Goal: Entertainment & Leisure: Consume media (video, audio)

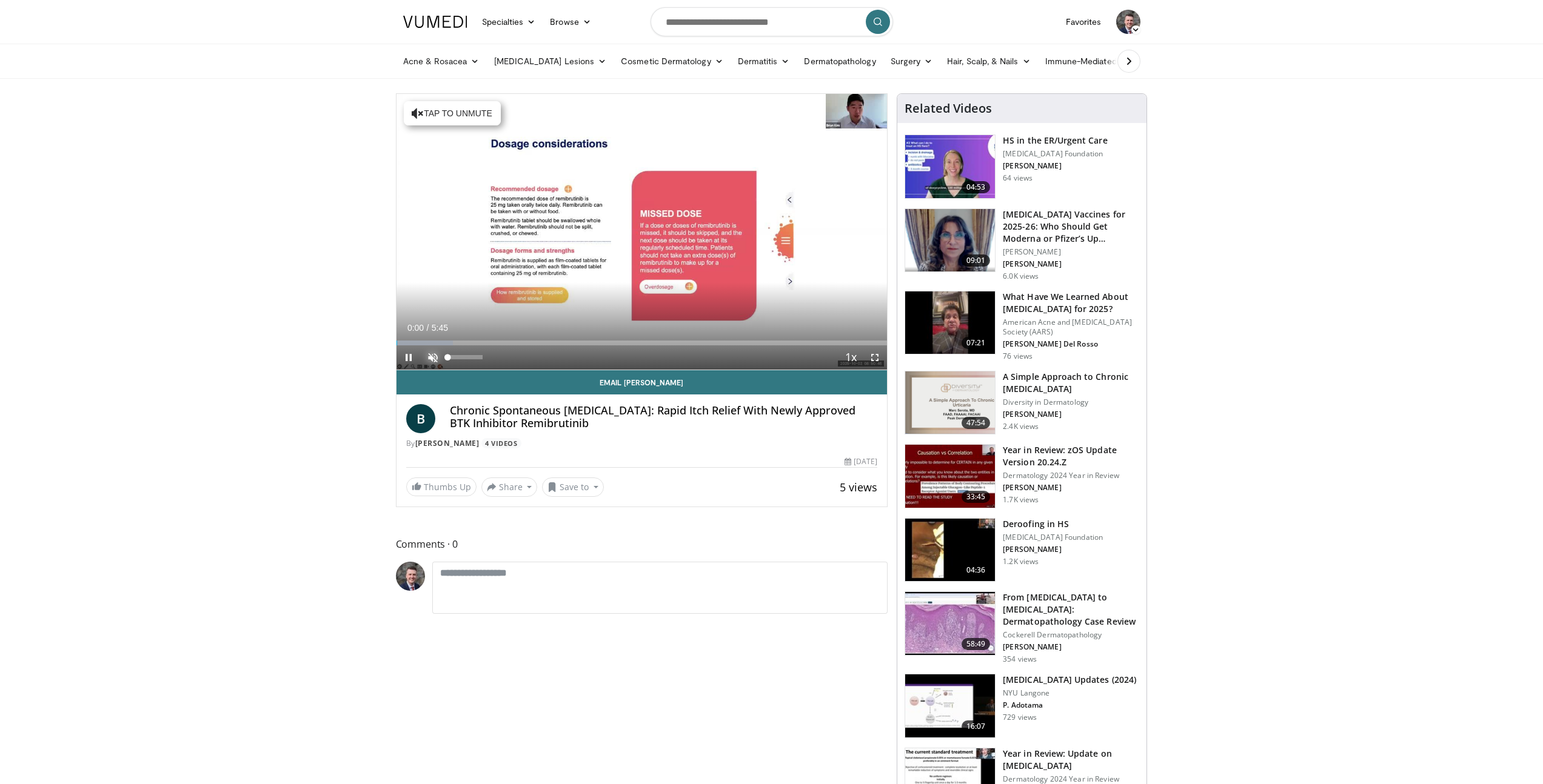
click at [439, 351] on span "Video Player" at bounding box center [433, 358] width 24 height 24
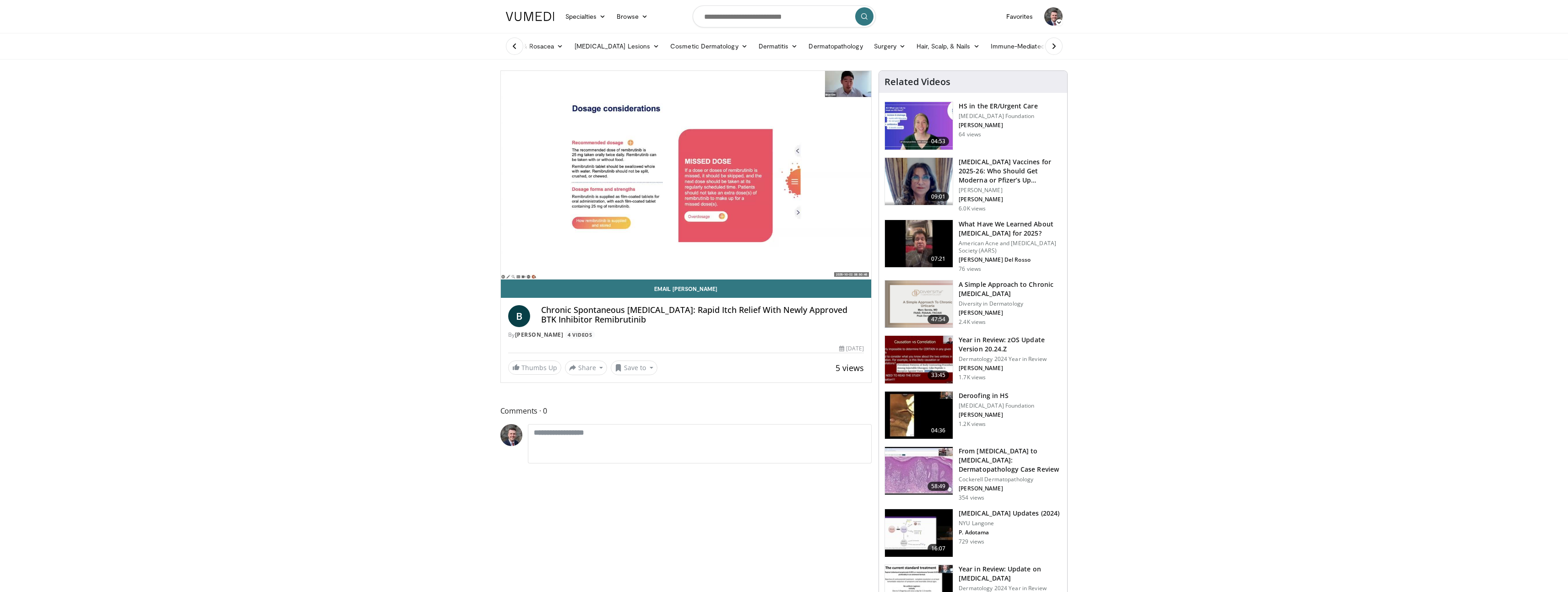
click at [673, 306] on h4 "Chronic Spontaneous [MEDICAL_DATA]: Rapid Itch Relief With Newly Approved BTK I…" at bounding box center [702, 315] width 323 height 19
click at [673, 306] on h4 "Chronic Spontaneous [MEDICAL_DATA]: Rapid Itch Relief With Newly Approved BTK I…" at bounding box center [702, 315] width 323 height 19
click at [673, 306] on h4 "Chronic Spontaneous [MEDICAL_DATA]: Rapid Itch Relief With Newly Approved BTK I…" at bounding box center [702, 315] width 323 height 19
copy div "Chronic Spontaneous [MEDICAL_DATA]: Rapid Itch Relief With Newly Approved BTK I…"
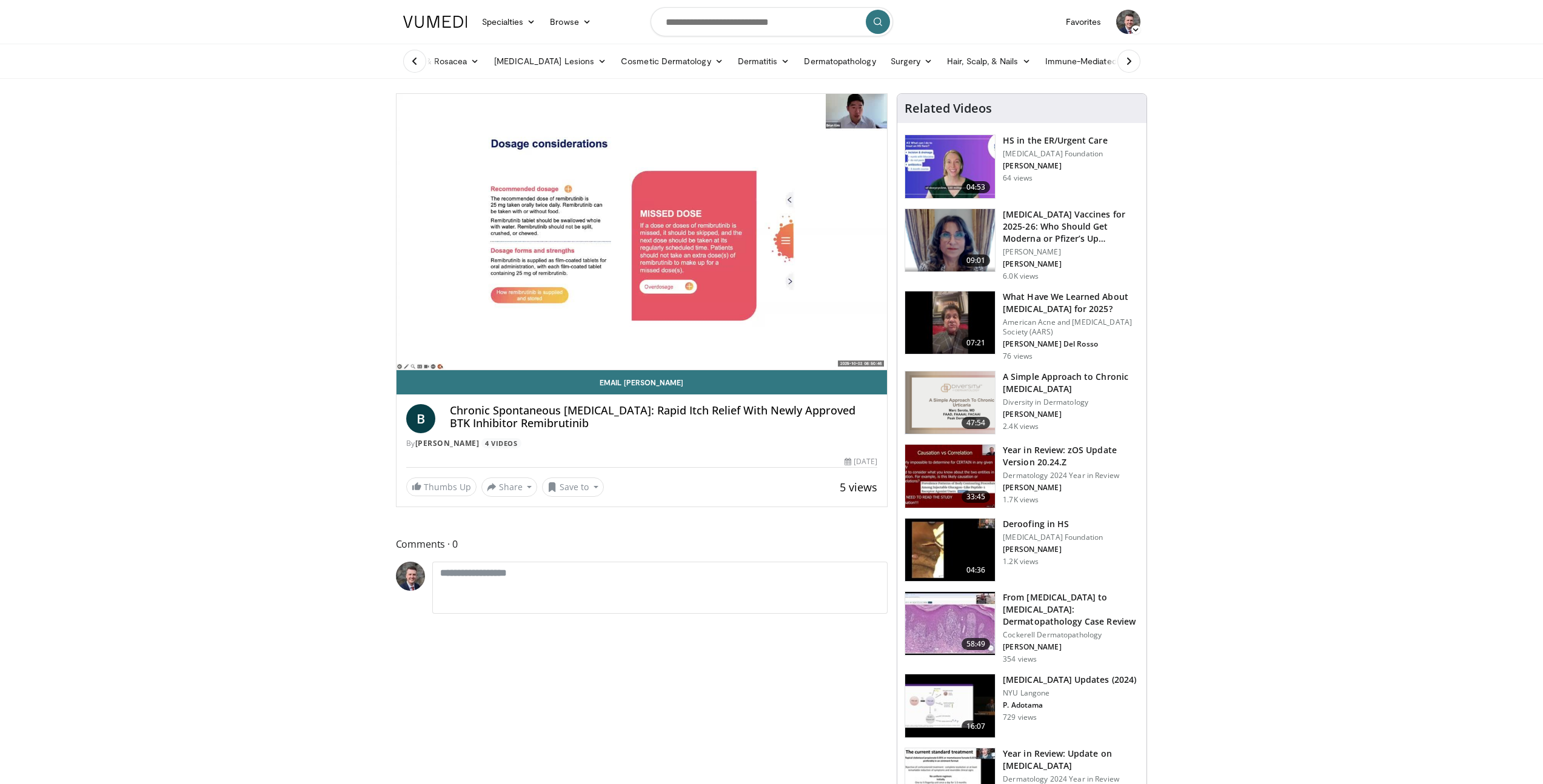
click at [513, 399] on div "B Chronic Spontaneous Urticaria: Rapid Itch Relief With Newly Approved BTK Inhi…" at bounding box center [642, 423] width 491 height 57
click at [513, 409] on h4 "Chronic Spontaneous Urticaria: Rapid Itch Relief With Newly Approved BTK Inhibi…" at bounding box center [663, 417] width 428 height 26
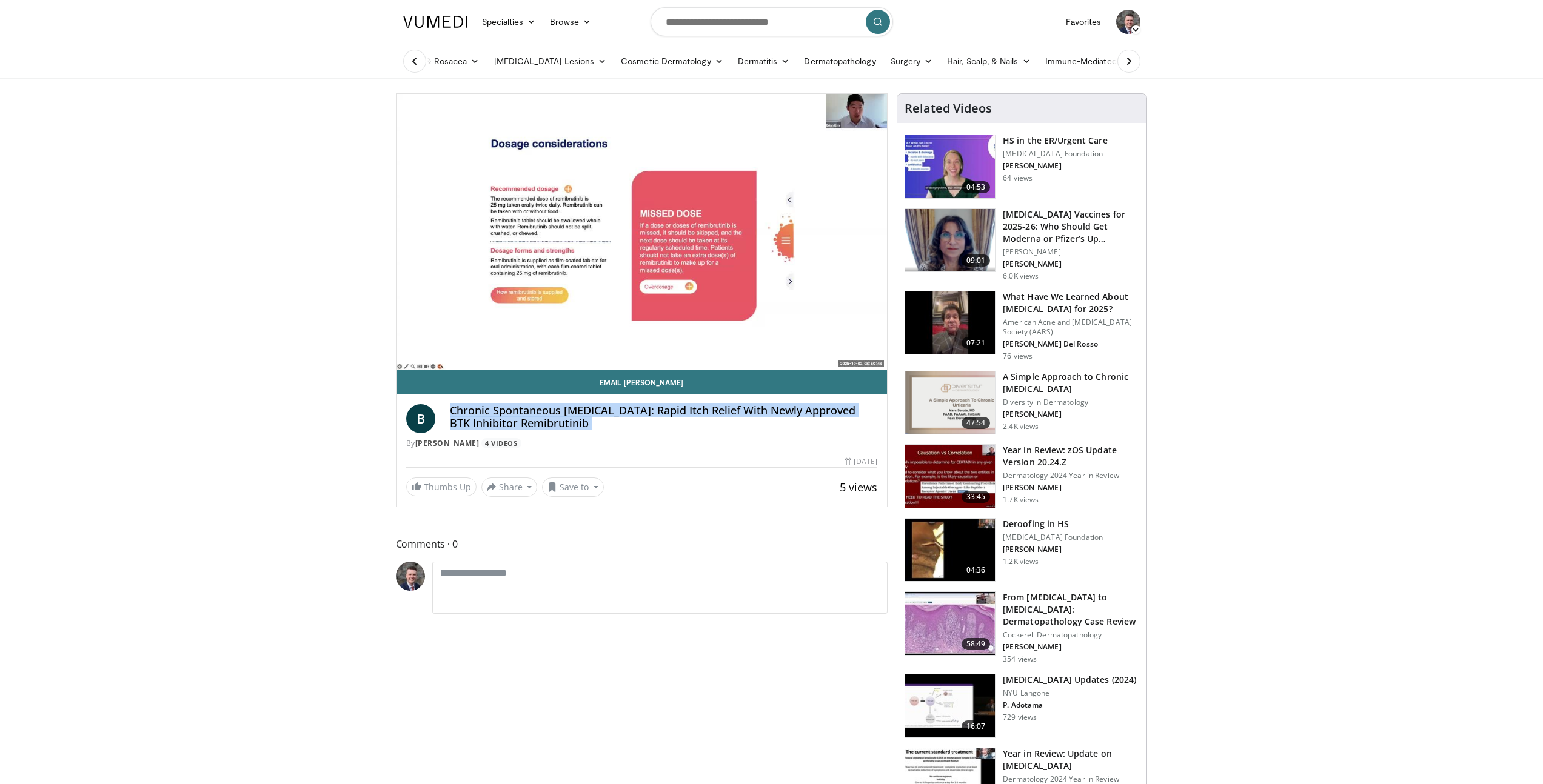
click at [513, 409] on h4 "Chronic Spontaneous Urticaria: Rapid Itch Relief With Newly Approved BTK Inhibi…" at bounding box center [663, 417] width 428 height 26
copy div "Chronic Spontaneous Urticaria: Rapid Itch Relief With Newly Approved BTK Inhibi…"
